Goal: Task Accomplishment & Management: Use online tool/utility

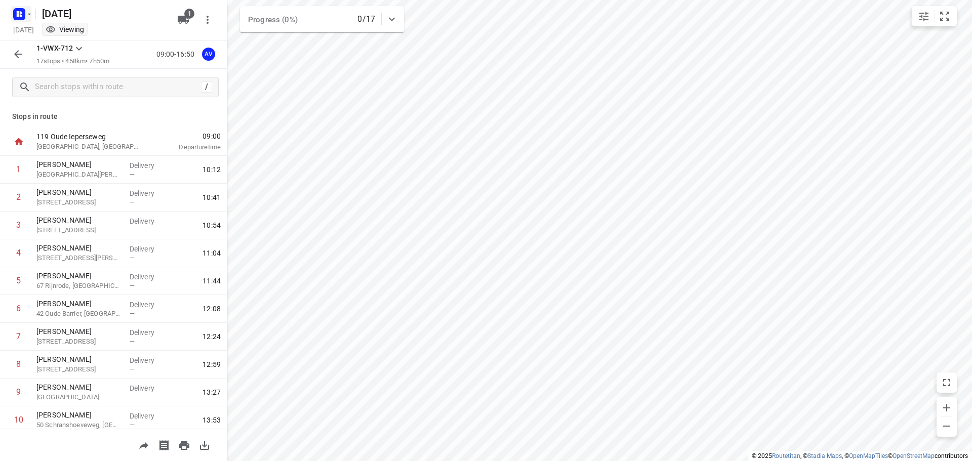
click at [21, 15] on icon "button" at bounding box center [21, 15] width 3 height 3
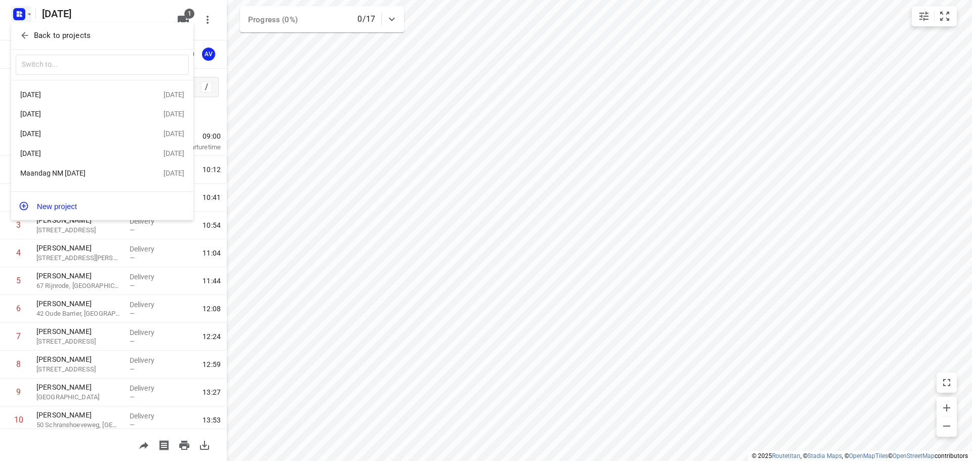
click at [69, 96] on div "[DATE]" at bounding box center [78, 95] width 116 height 8
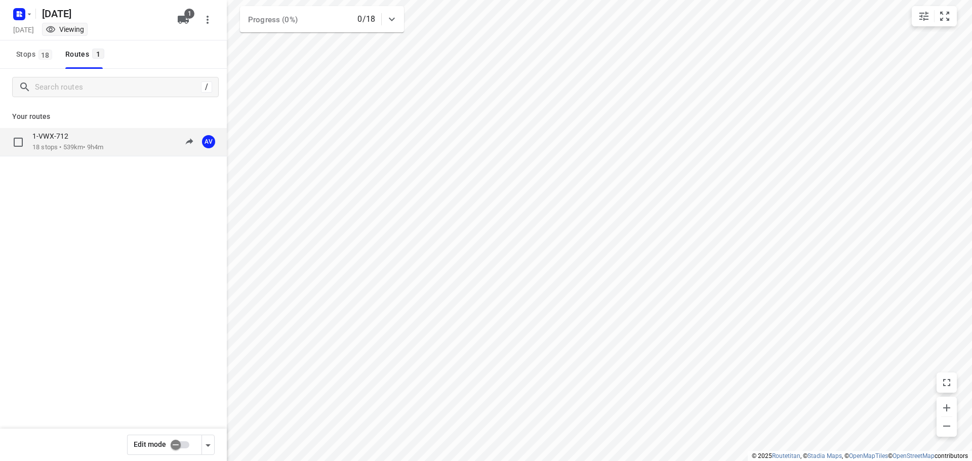
click at [103, 141] on div "1-VWX-712" at bounding box center [67, 137] width 71 height 11
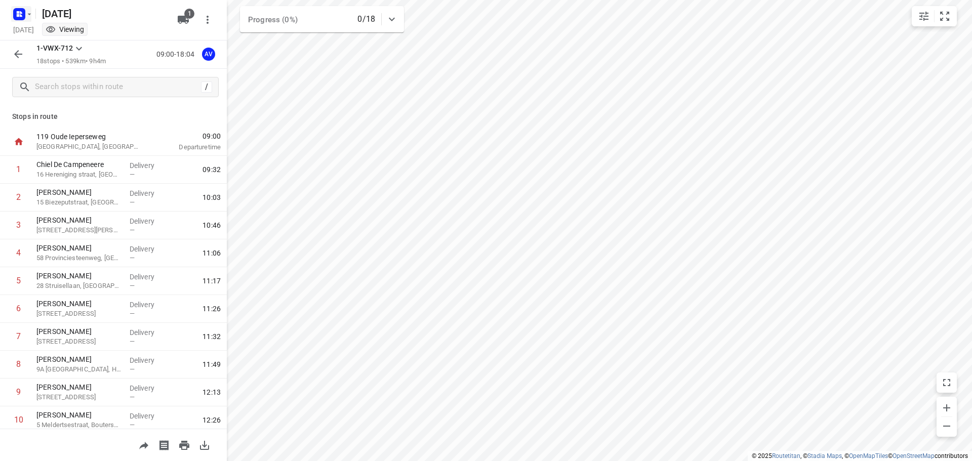
click at [21, 11] on rect "button" at bounding box center [19, 14] width 12 height 12
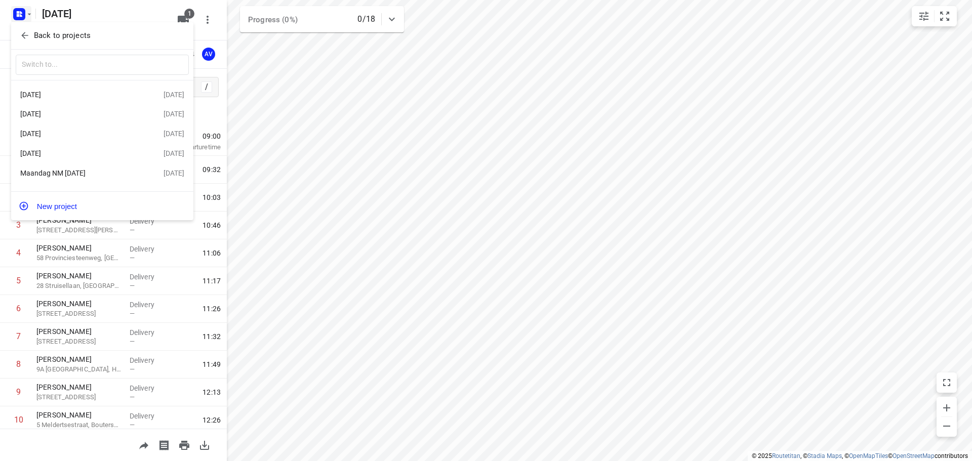
click at [66, 134] on div "[DATE]" at bounding box center [78, 134] width 116 height 8
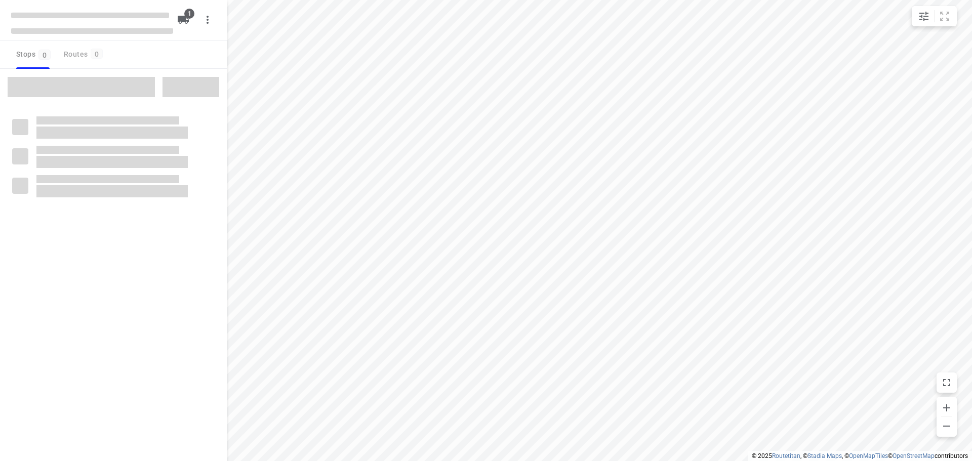
type input "distance"
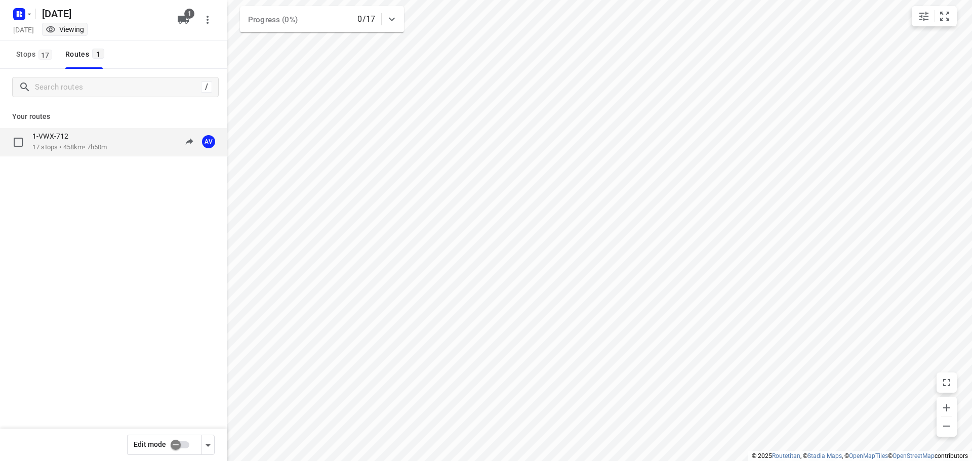
click at [106, 145] on p "17 stops • 458km • 7h50m" at bounding box center [69, 148] width 74 height 10
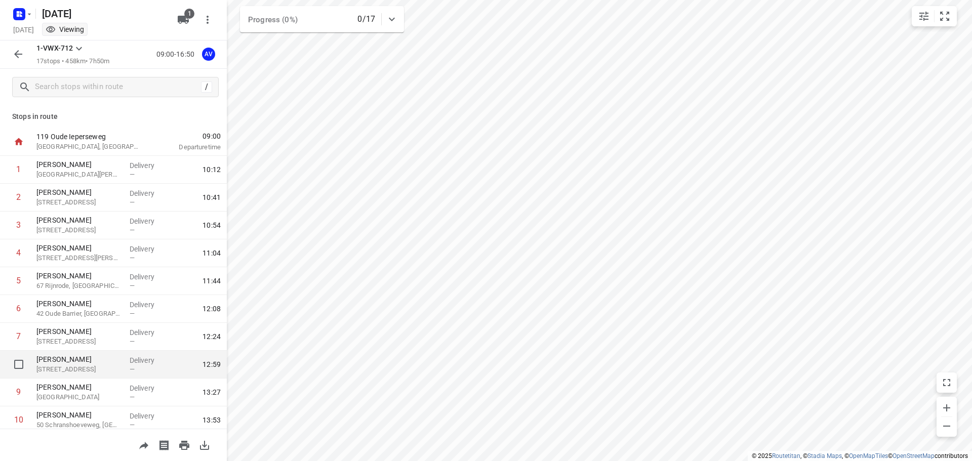
scroll to position [51, 0]
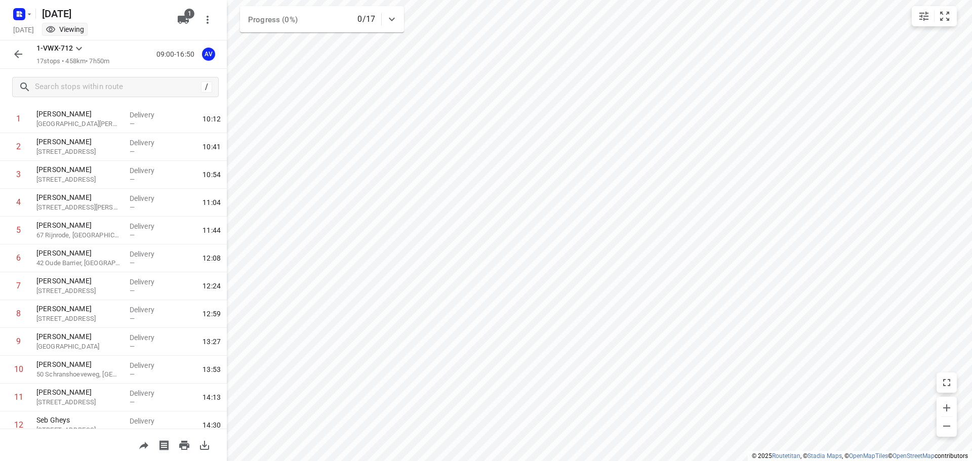
click at [20, 54] on icon "button" at bounding box center [18, 54] width 12 height 12
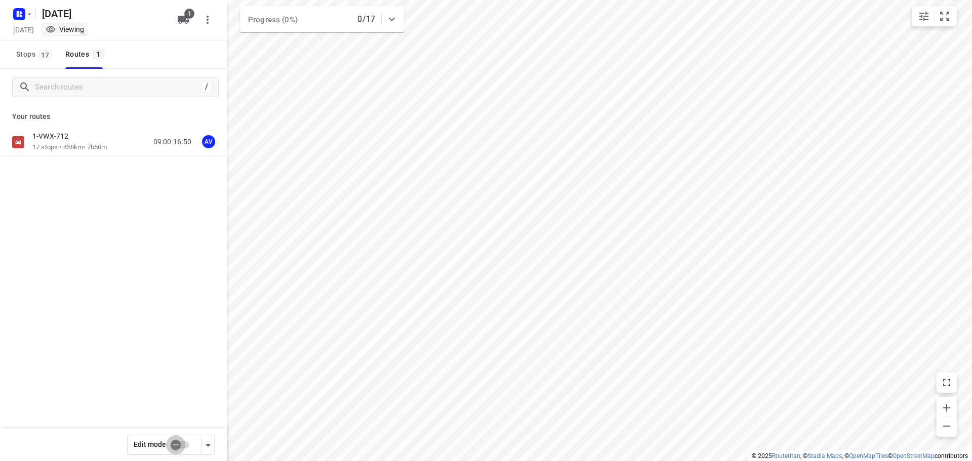
click at [183, 447] on input "checkbox" at bounding box center [176, 444] width 58 height 19
checkbox input "true"
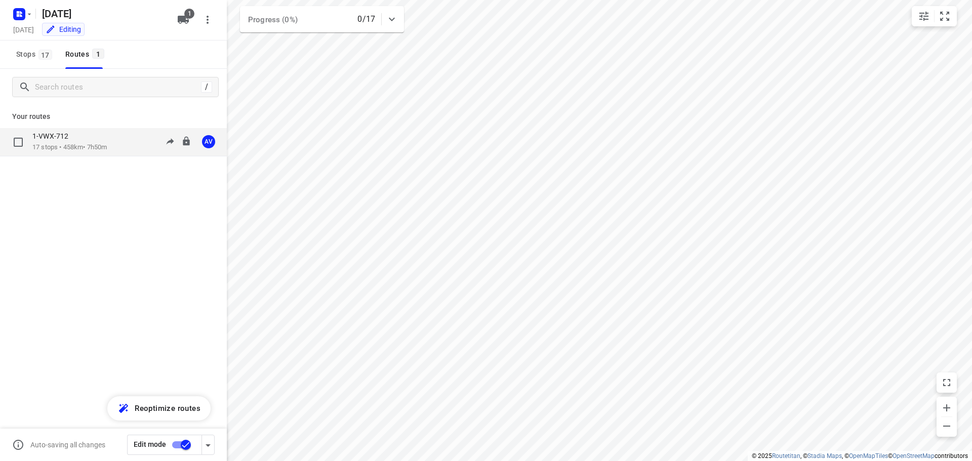
click at [107, 145] on p "17 stops • 458km • 7h50m" at bounding box center [69, 148] width 74 height 10
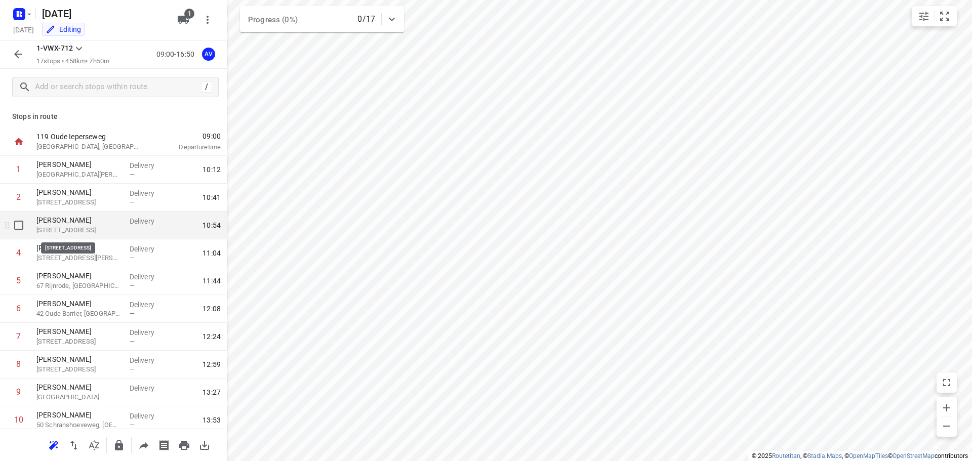
click at [90, 229] on p "[STREET_ADDRESS]" at bounding box center [78, 230] width 85 height 10
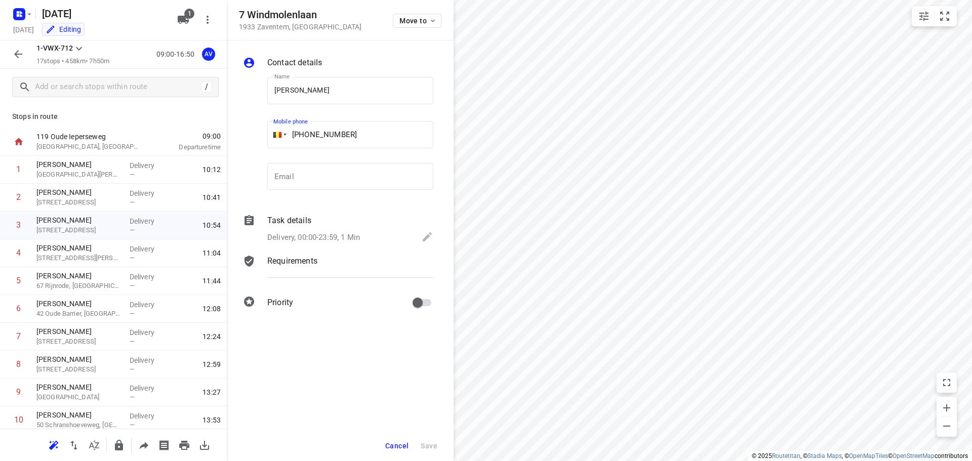
drag, startPoint x: 344, startPoint y: 135, endPoint x: 308, endPoint y: 136, distance: 35.9
click at [308, 136] on input "[PHONE_NUMBER]" at bounding box center [350, 134] width 166 height 27
paste input "486736281"
type input "[PHONE_NUMBER]"
click at [425, 443] on span "Save" at bounding box center [429, 446] width 17 height 8
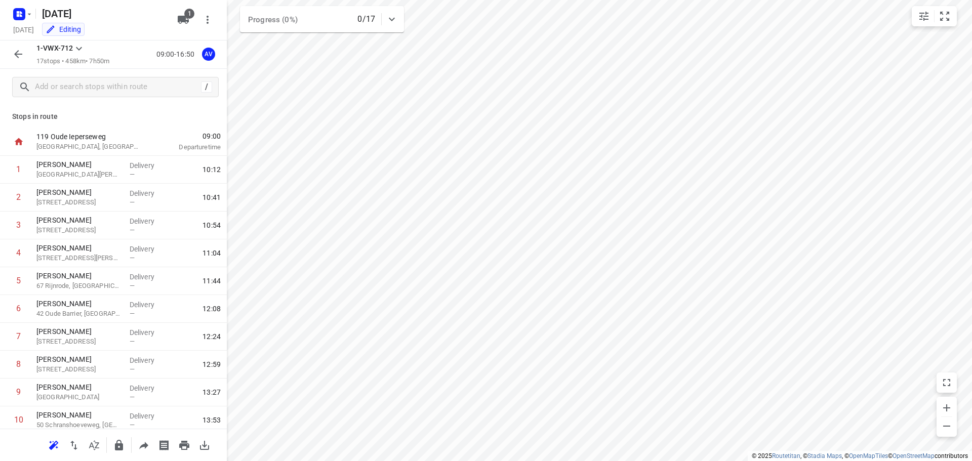
click at [20, 49] on icon "button" at bounding box center [18, 54] width 12 height 12
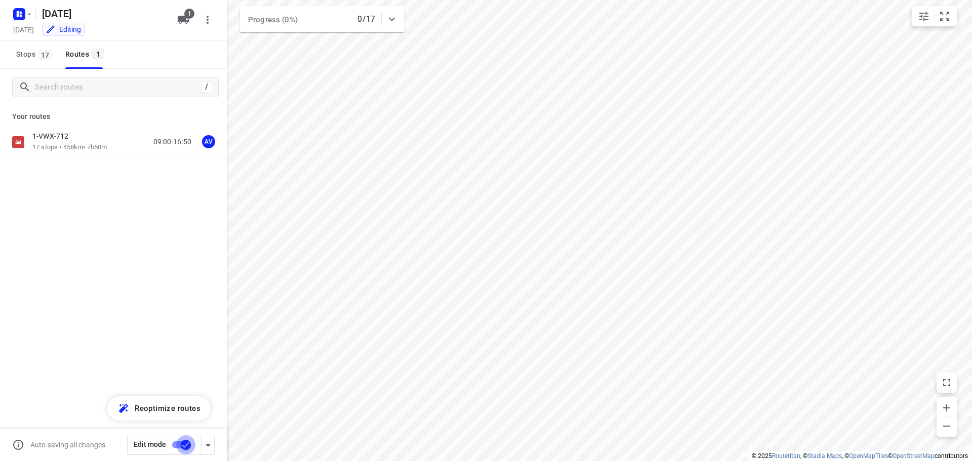
click at [180, 444] on input "checkbox" at bounding box center [186, 444] width 58 height 19
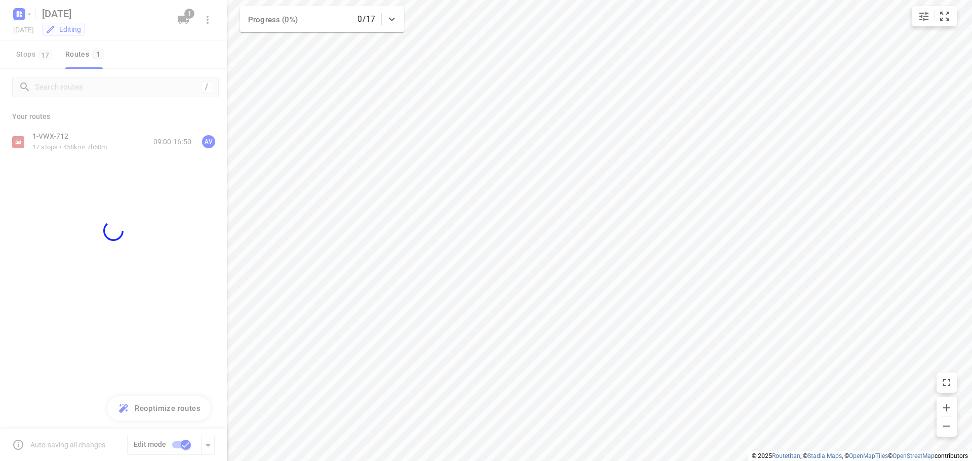
checkbox input "false"
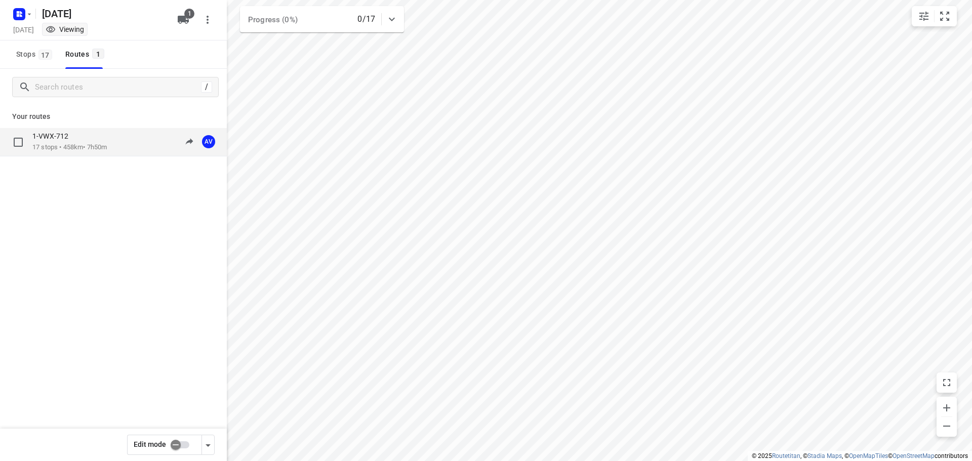
click at [107, 144] on p "17 stops • 458km • 7h50m" at bounding box center [69, 148] width 74 height 10
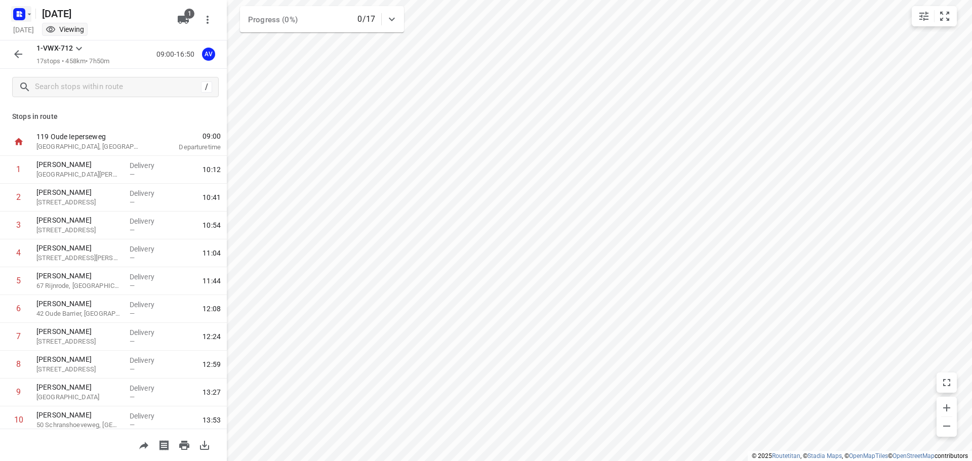
click at [20, 10] on rect "button" at bounding box center [19, 14] width 12 height 12
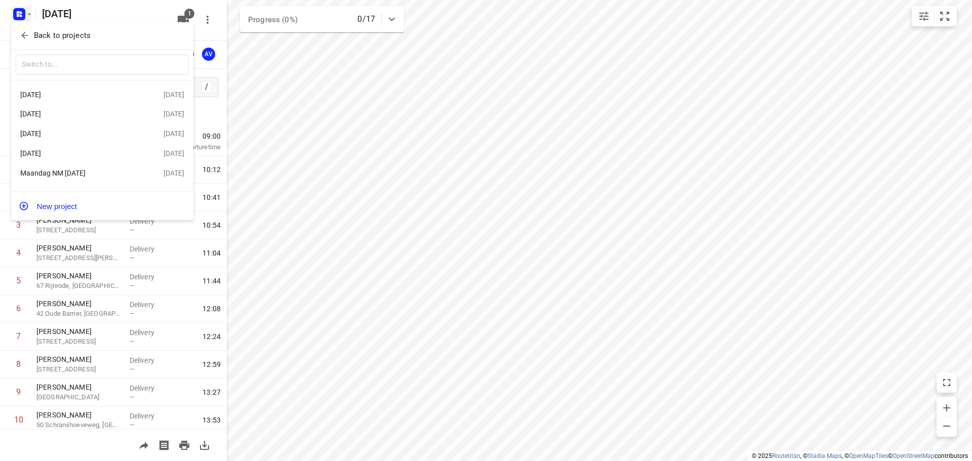
click at [77, 176] on div "Maandag NM [DATE]" at bounding box center [78, 173] width 116 height 8
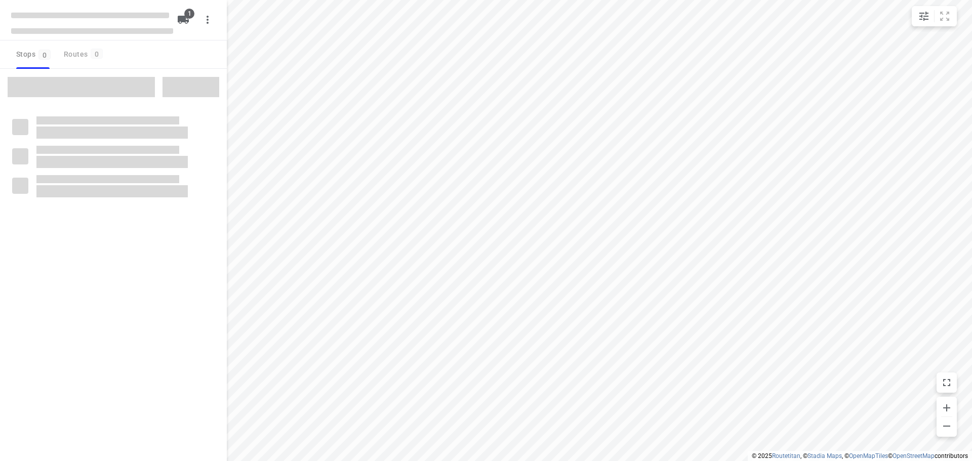
type input "distance"
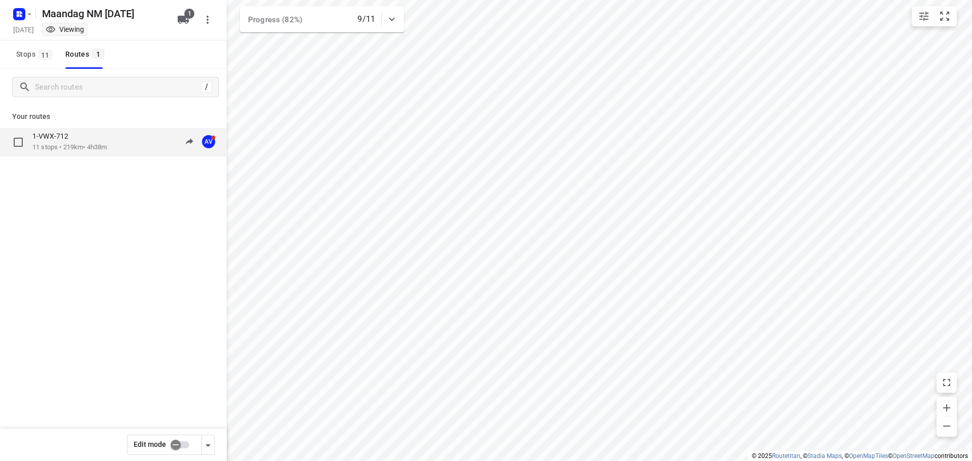
click at [107, 148] on p "11 stops • 219km • 4h38m" at bounding box center [69, 148] width 74 height 10
